Goal: Navigation & Orientation: Find specific page/section

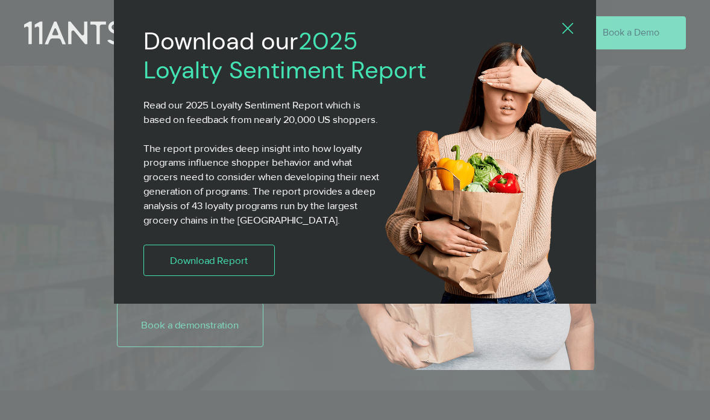
click at [481, 31] on icon "Back to site" at bounding box center [567, 28] width 11 height 11
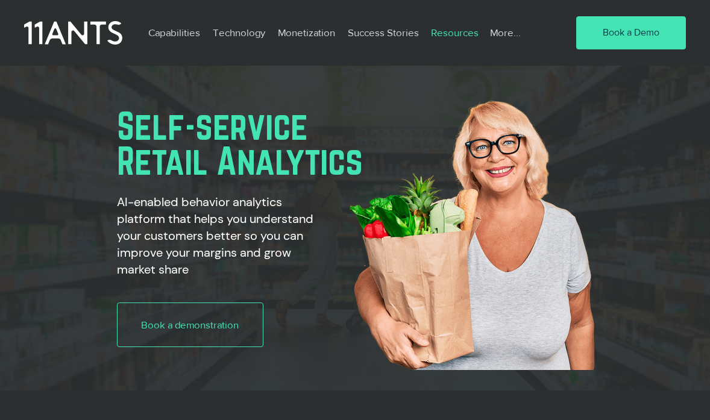
scroll to position [1, 0]
